Goal: Task Accomplishment & Management: Manage account settings

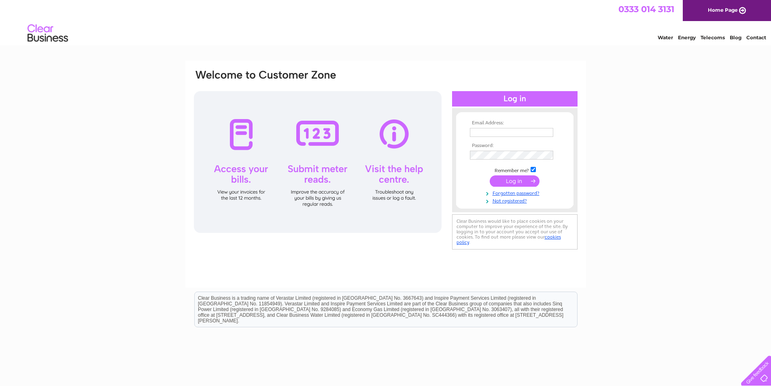
type input "[EMAIL_ADDRESS][DOMAIN_NAME]"
click at [510, 180] on input "submit" at bounding box center [515, 180] width 50 height 11
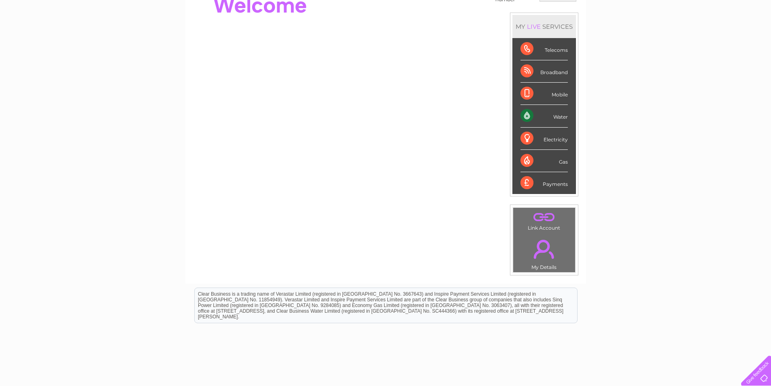
scroll to position [108, 0]
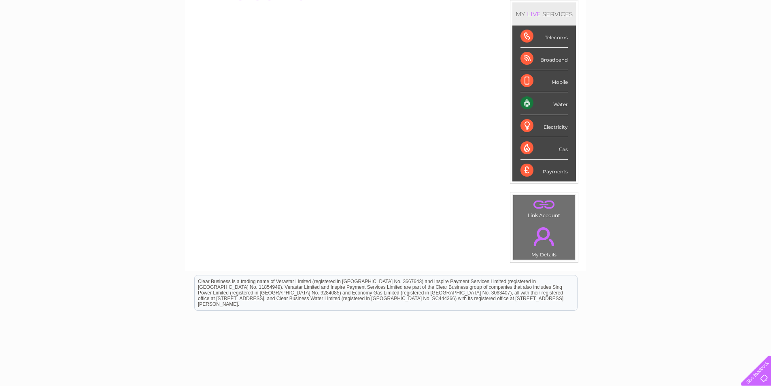
click at [561, 104] on div "Water" at bounding box center [544, 103] width 47 height 22
click at [528, 104] on div "Water" at bounding box center [544, 103] width 47 height 22
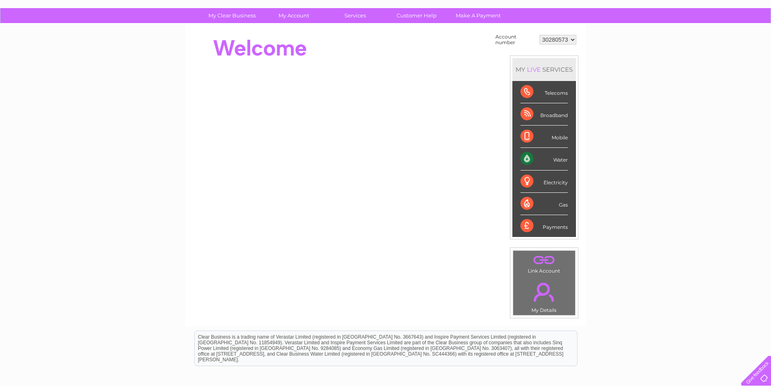
scroll to position [0, 0]
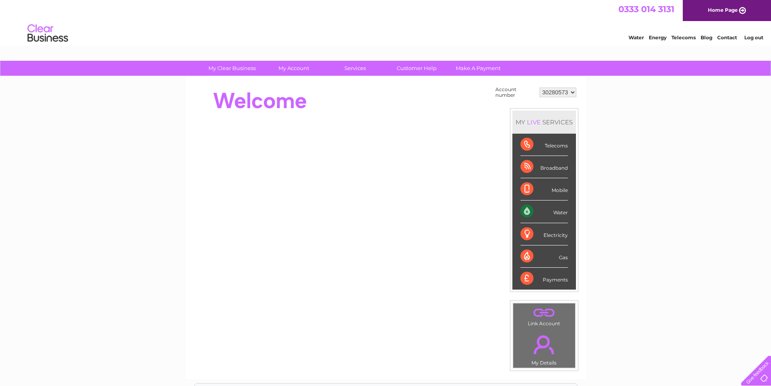
click at [525, 209] on div "Water" at bounding box center [544, 211] width 47 height 22
click at [566, 214] on div "Water" at bounding box center [544, 211] width 47 height 22
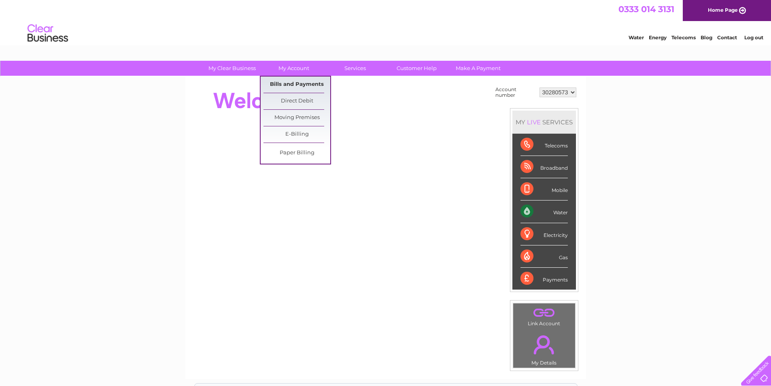
click at [298, 87] on link "Bills and Payments" at bounding box center [297, 85] width 67 height 16
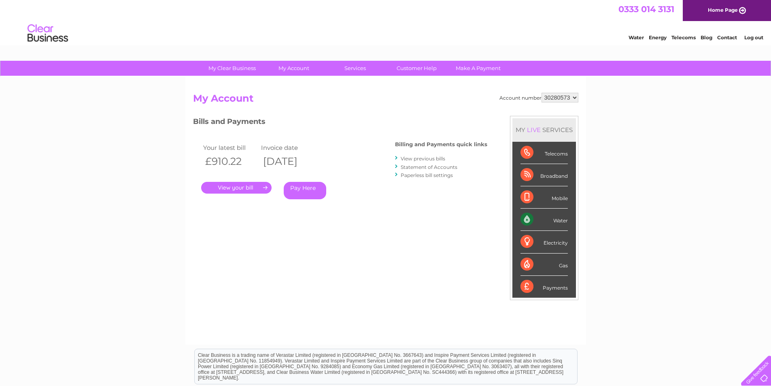
click at [245, 192] on link "." at bounding box center [236, 188] width 70 height 12
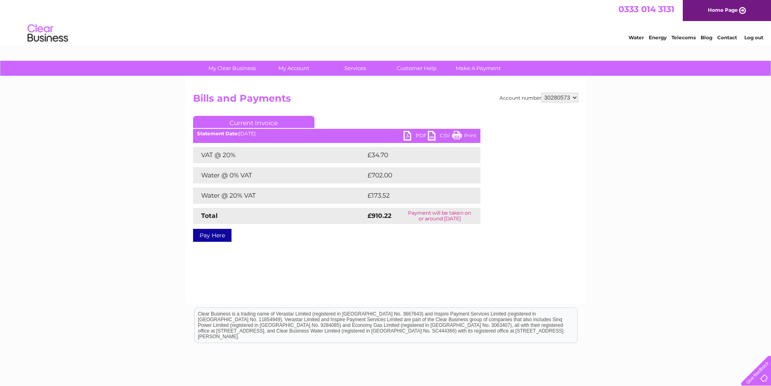
click at [413, 133] on link "PDF" at bounding box center [416, 137] width 24 height 12
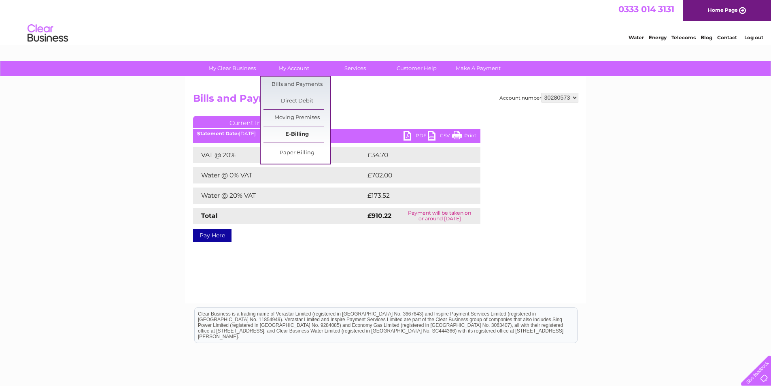
click at [281, 131] on link "E-Billing" at bounding box center [297, 134] width 67 height 16
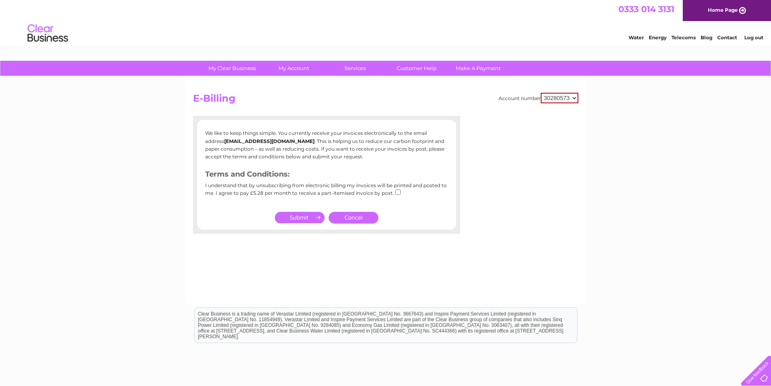
click at [305, 221] on input "submit" at bounding box center [300, 217] width 50 height 11
click at [392, 189] on div "I understand that by unsubscribing from electronic billing my invoices will be …" at bounding box center [326, 192] width 243 height 19
click at [397, 193] on input "checkbox" at bounding box center [398, 191] width 5 height 5
checkbox input "true"
click at [294, 217] on input "submit" at bounding box center [300, 217] width 50 height 11
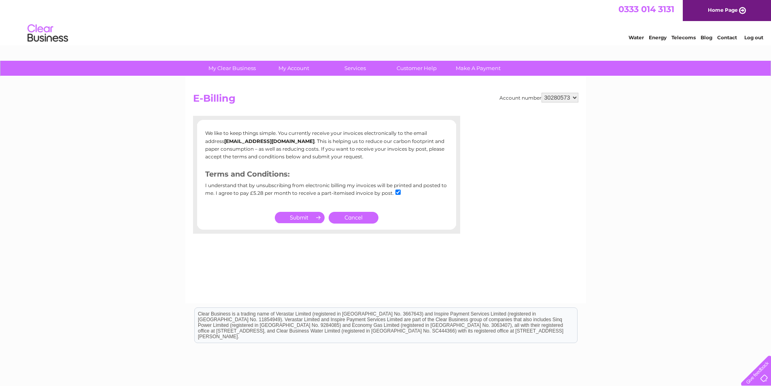
click at [360, 215] on link "Cancel" at bounding box center [354, 218] width 50 height 12
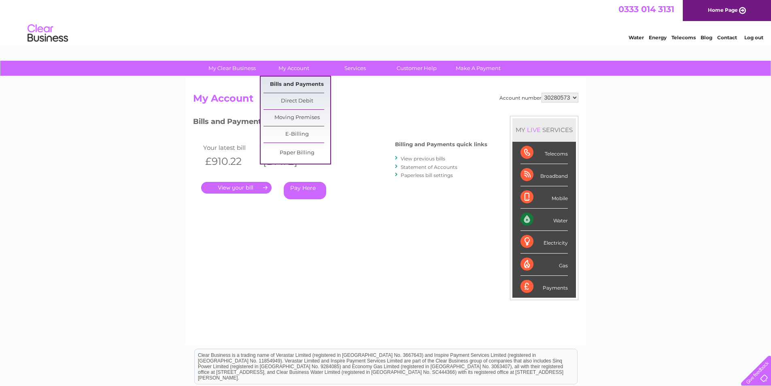
click at [296, 86] on link "Bills and Payments" at bounding box center [297, 85] width 67 height 16
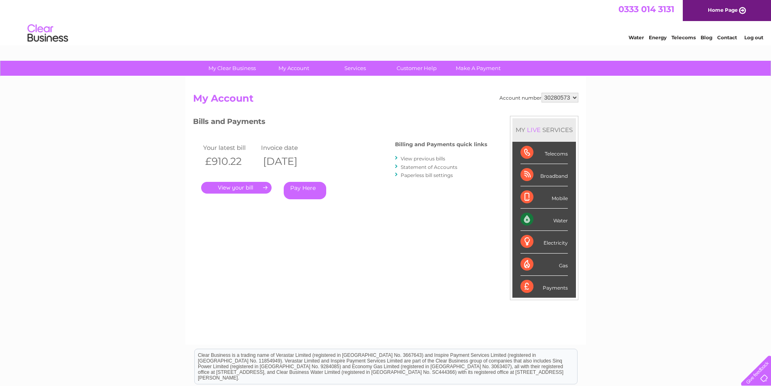
click at [431, 159] on link "View previous bills" at bounding box center [423, 158] width 45 height 6
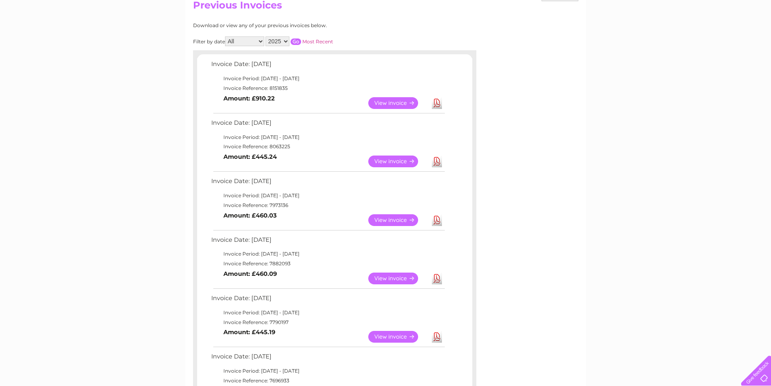
scroll to position [108, 0]
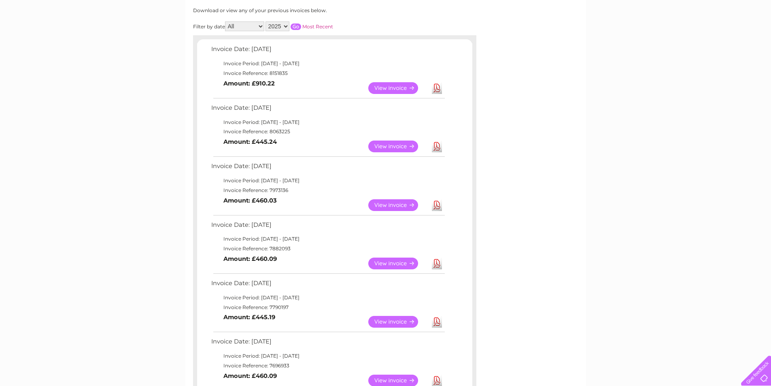
click at [434, 203] on link "Download" at bounding box center [437, 205] width 10 height 12
